Goal: Task Accomplishment & Management: Use online tool/utility

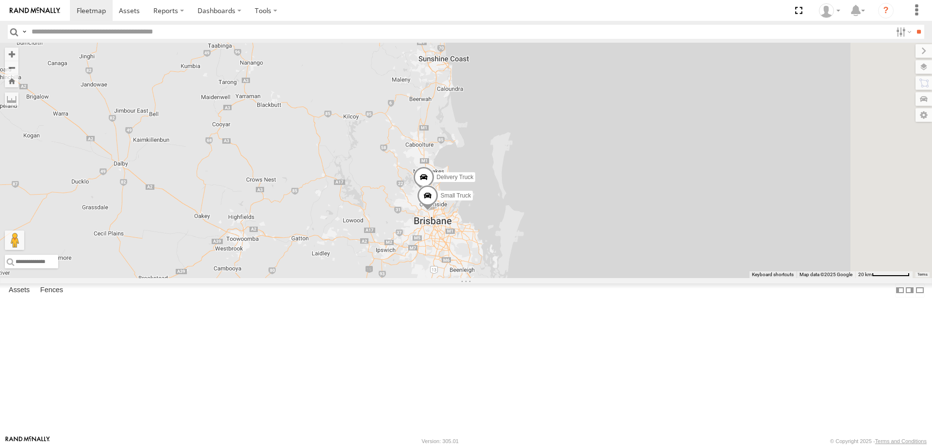
drag, startPoint x: 579, startPoint y: 371, endPoint x: 546, endPoint y: 320, distance: 60.7
click at [545, 278] on div "Delivery Truck cruise Small Truck" at bounding box center [466, 160] width 932 height 235
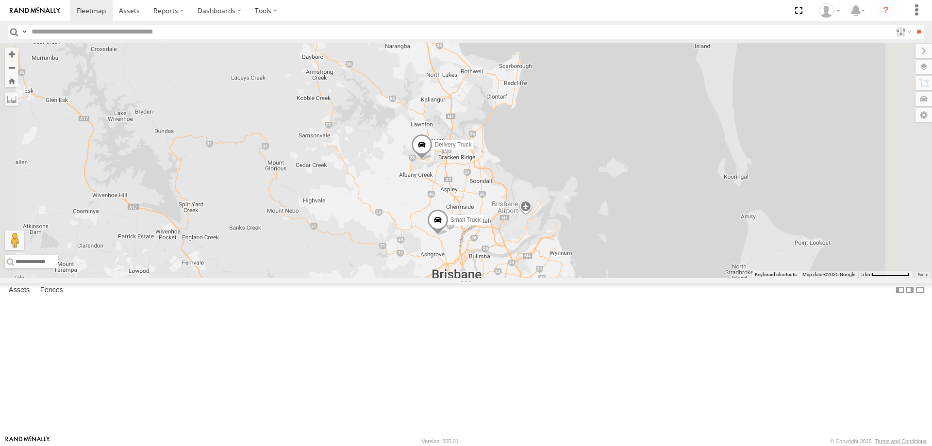
drag, startPoint x: 579, startPoint y: 276, endPoint x: 588, endPoint y: 268, distance: 12.4
click at [588, 268] on div "Delivery Truck cruise Small Truck" at bounding box center [466, 160] width 932 height 235
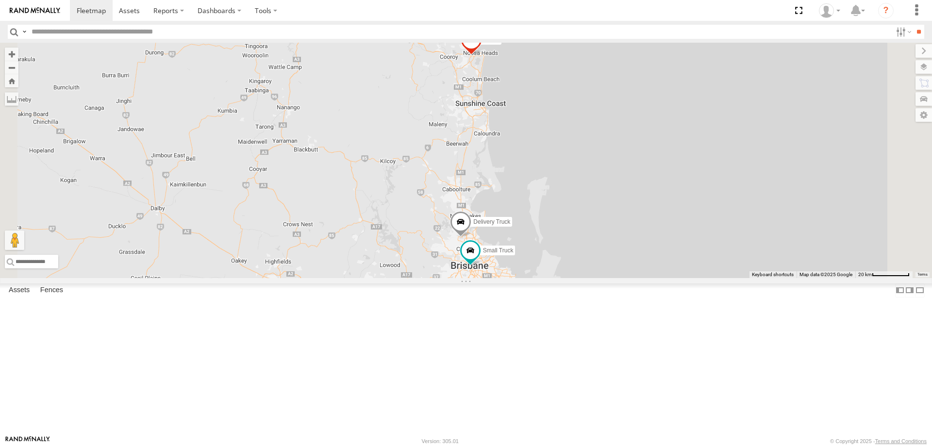
click at [0, 0] on div "Small Truck All Assets [PERSON_NAME][GEOGRAPHIC_DATA] -27.47173 153.03065 Deliv…" at bounding box center [0, 0] width 0 height 0
